Goal: Transaction & Acquisition: Purchase product/service

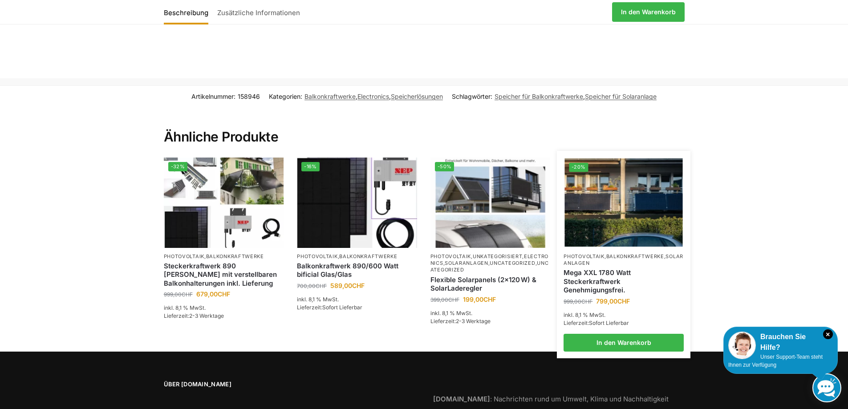
click at [627, 199] on img at bounding box center [624, 202] width 118 height 89
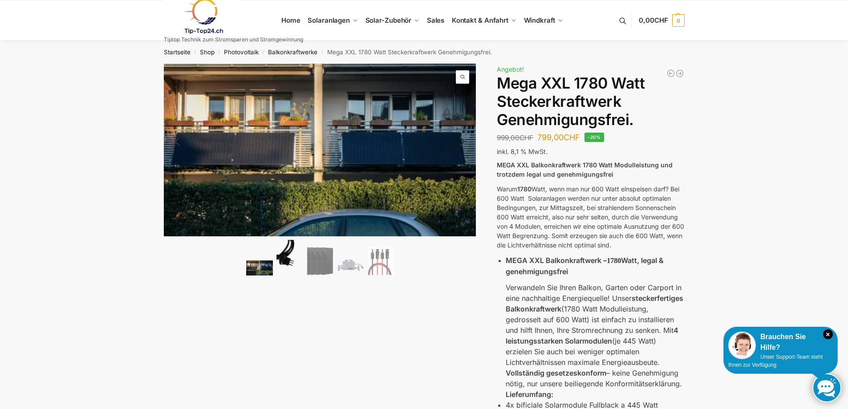
click at [289, 262] on img at bounding box center [289, 258] width 27 height 36
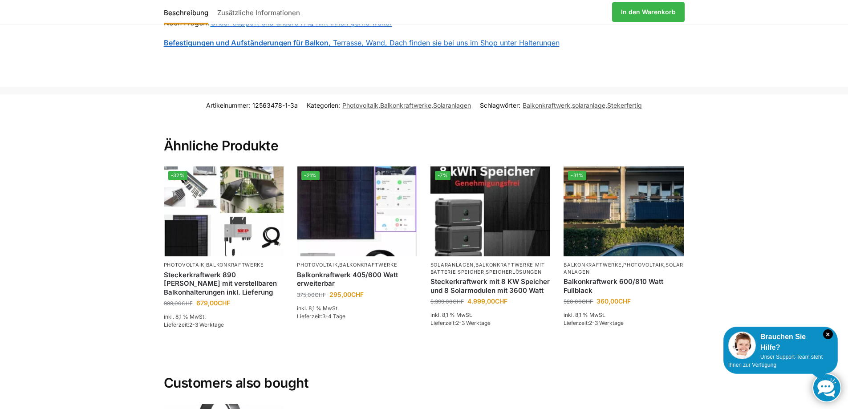
scroll to position [1335, 0]
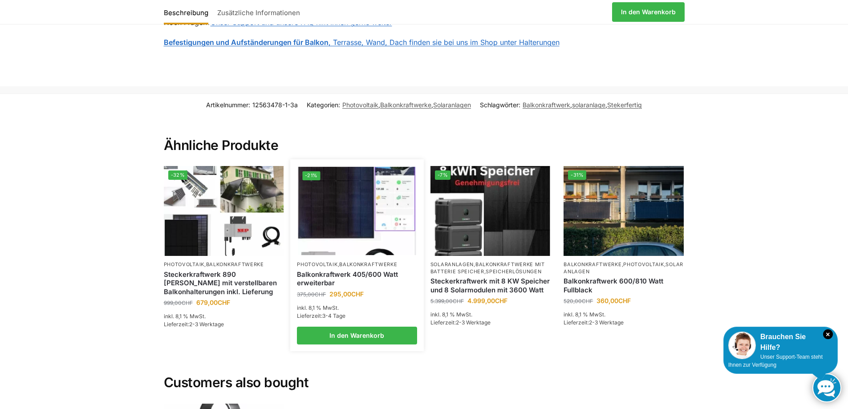
click at [360, 179] on img at bounding box center [357, 211] width 118 height 89
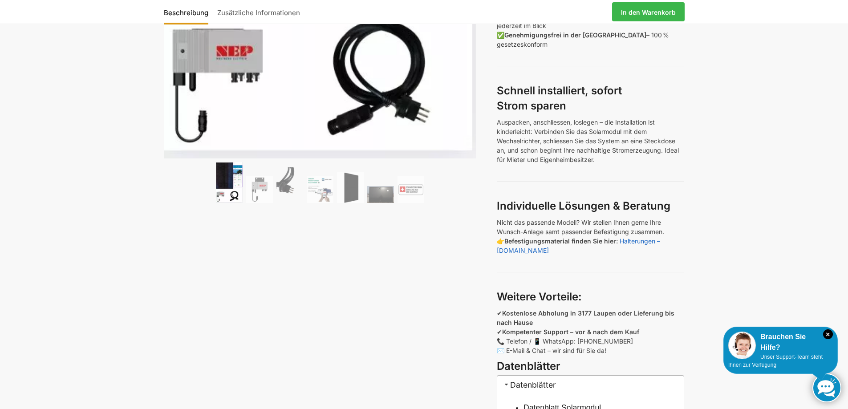
scroll to position [445, 0]
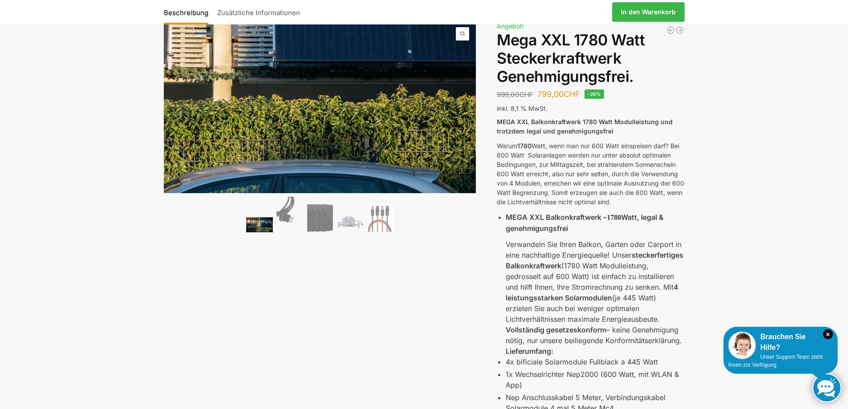
scroll to position [23, 0]
